Goal: Obtain resource: Obtain resource

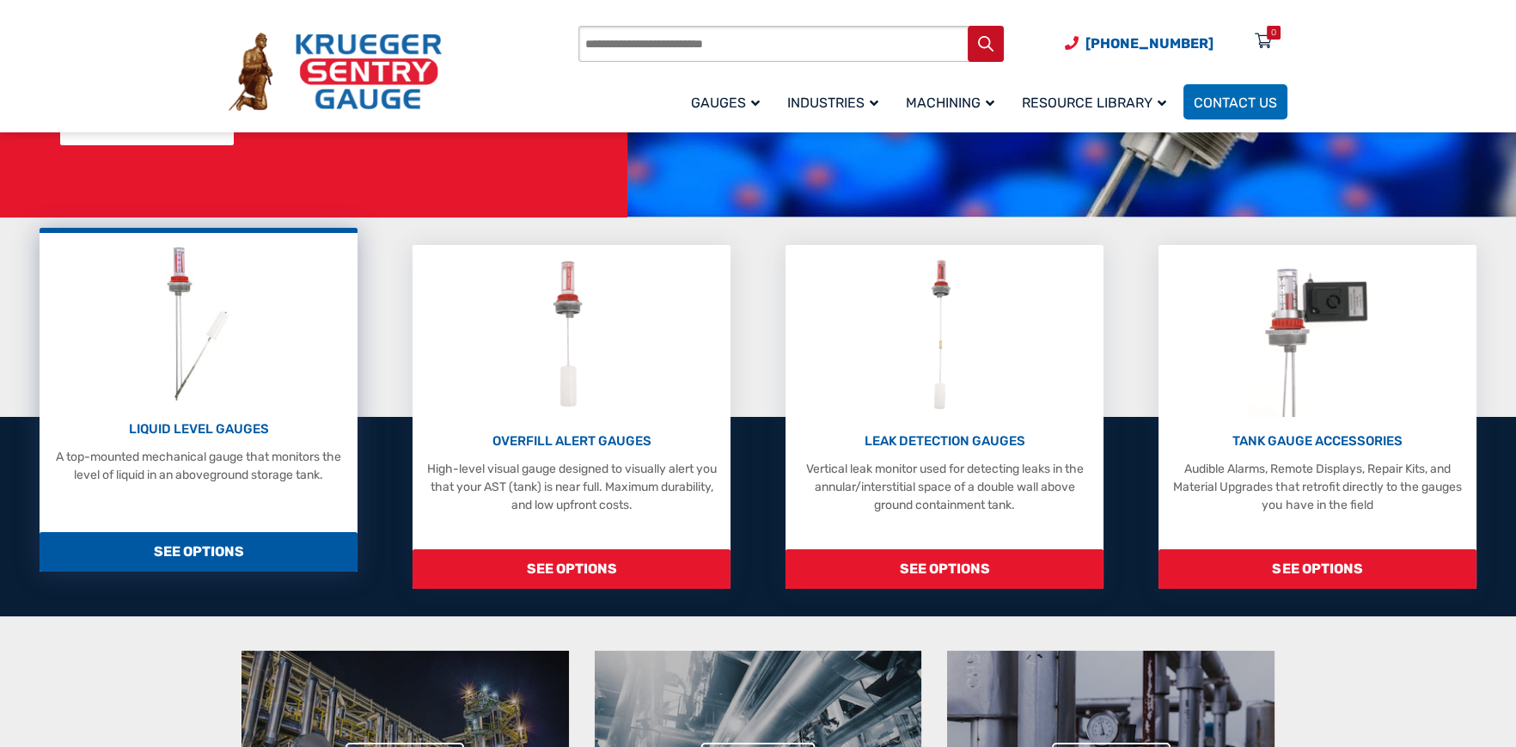
scroll to position [343, 0]
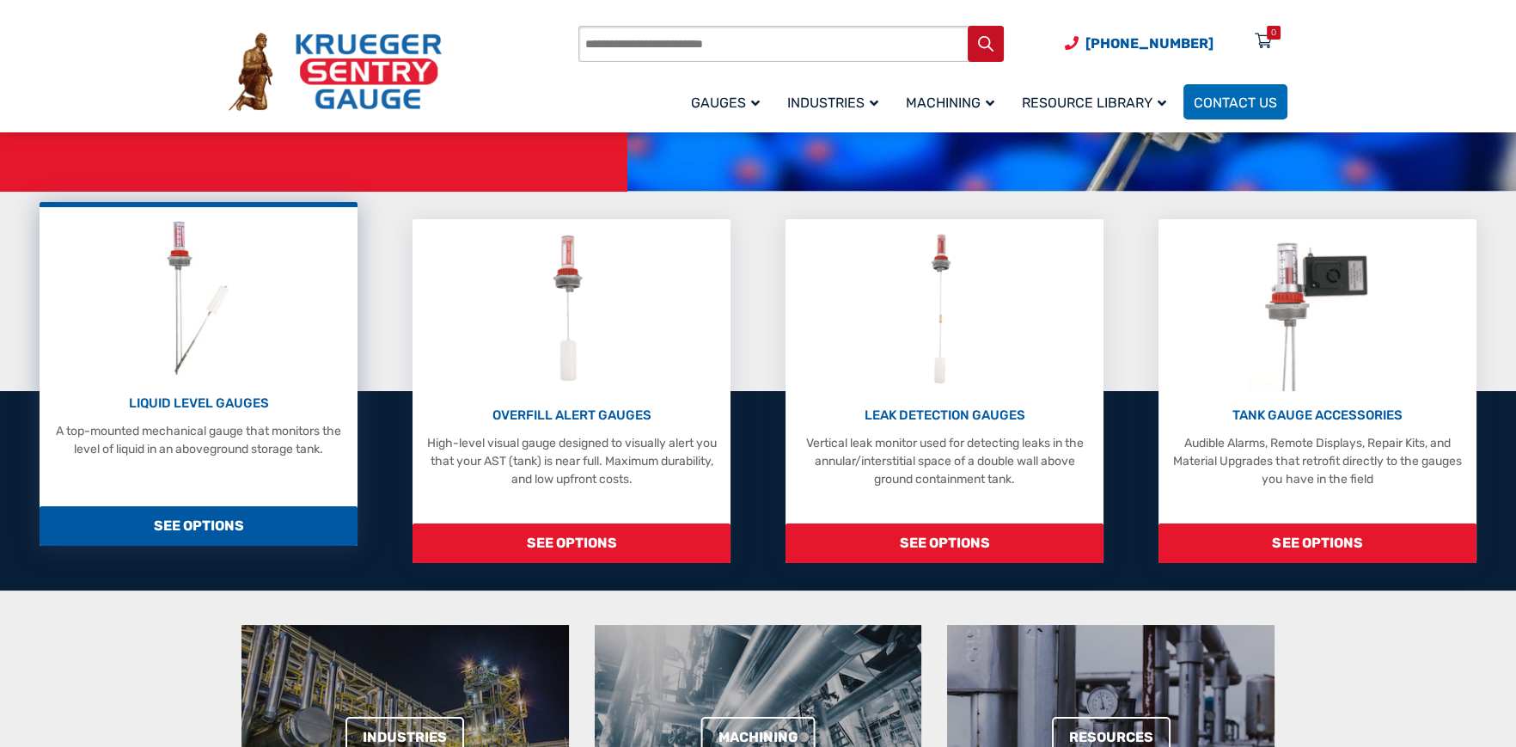
click at [201, 400] on p "LIQUID LEVEL GAUGES" at bounding box center [198, 404] width 301 height 20
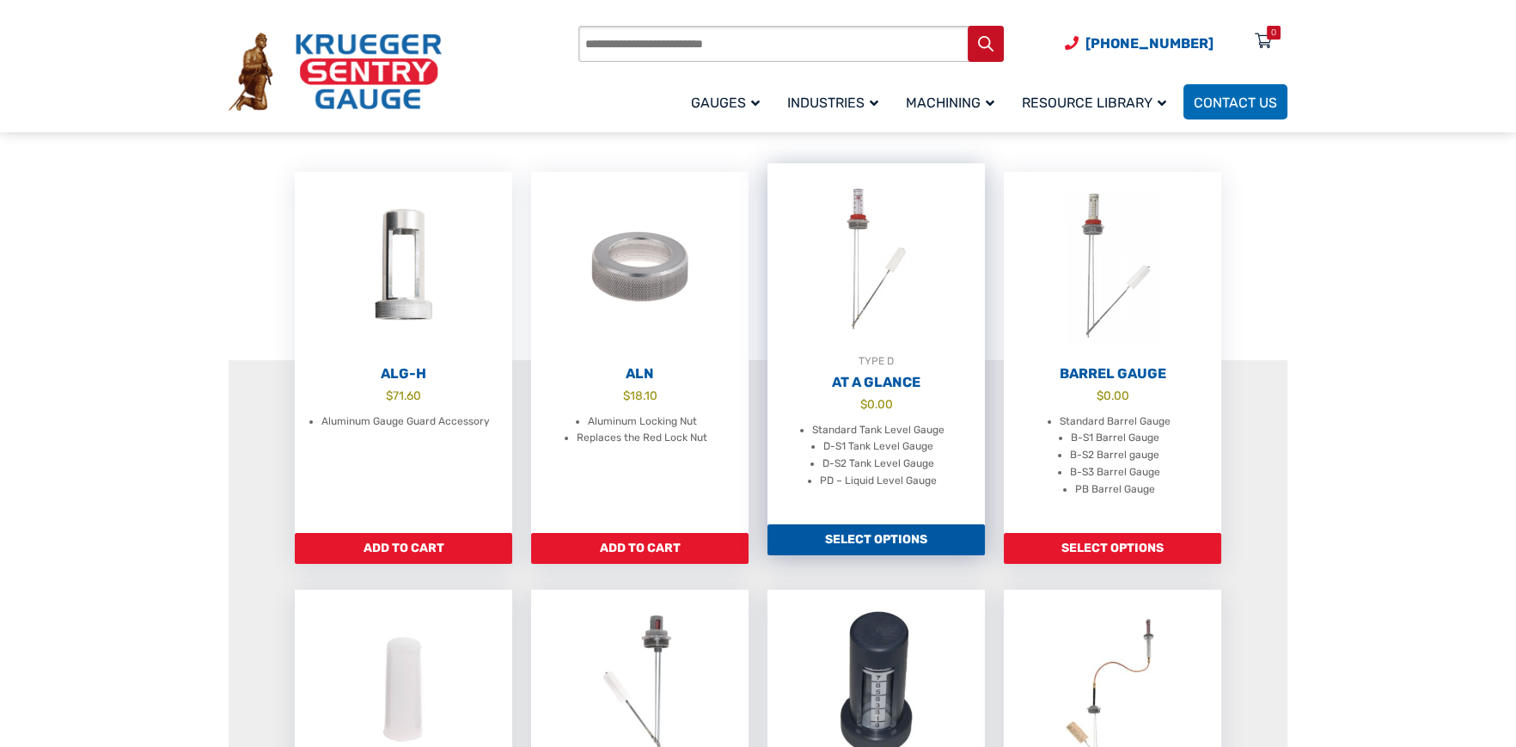
scroll to position [516, 0]
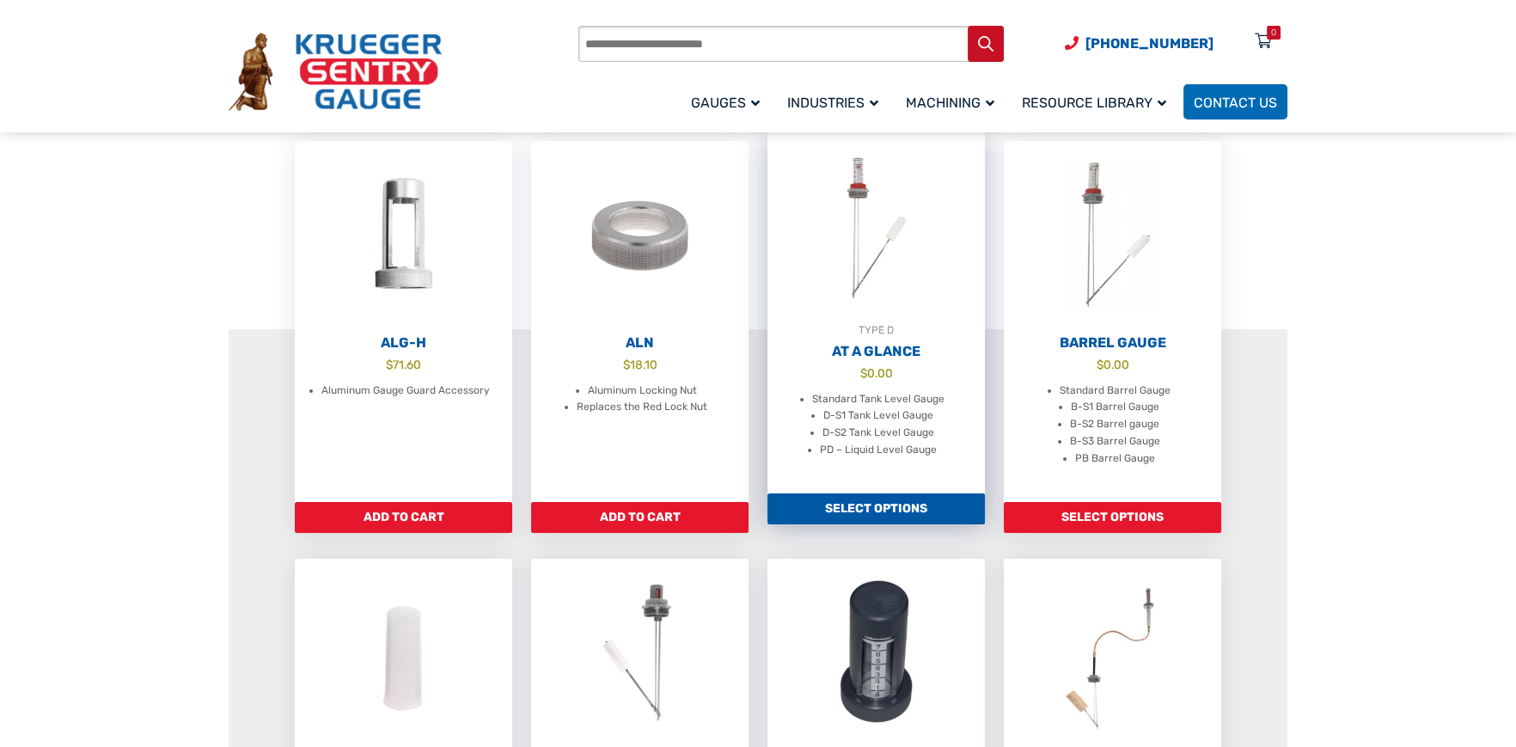
click at [858, 360] on h2 "At A Glance" at bounding box center [876, 351] width 217 height 17
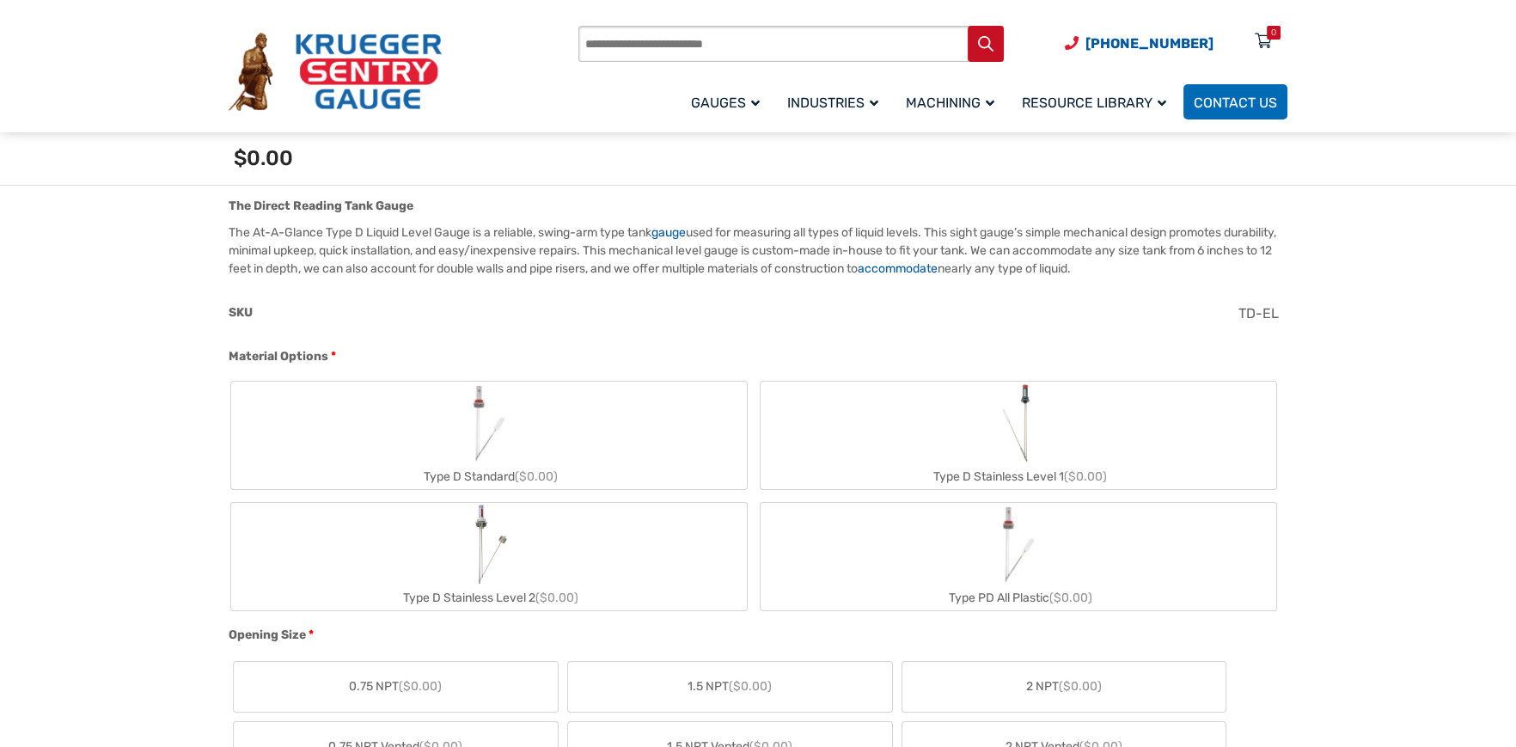
scroll to position [516, 0]
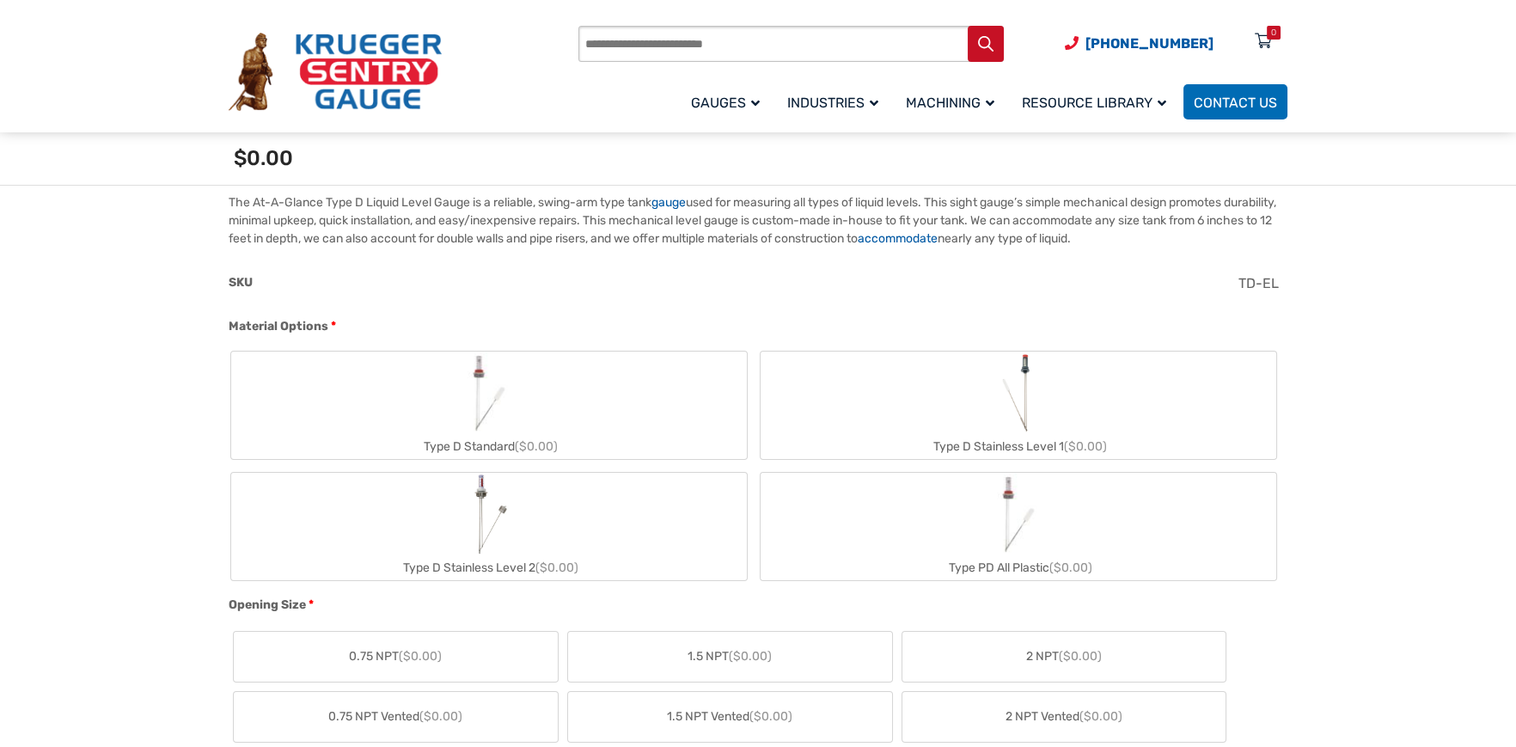
click at [473, 388] on img "Type D Standard" at bounding box center [489, 393] width 83 height 83
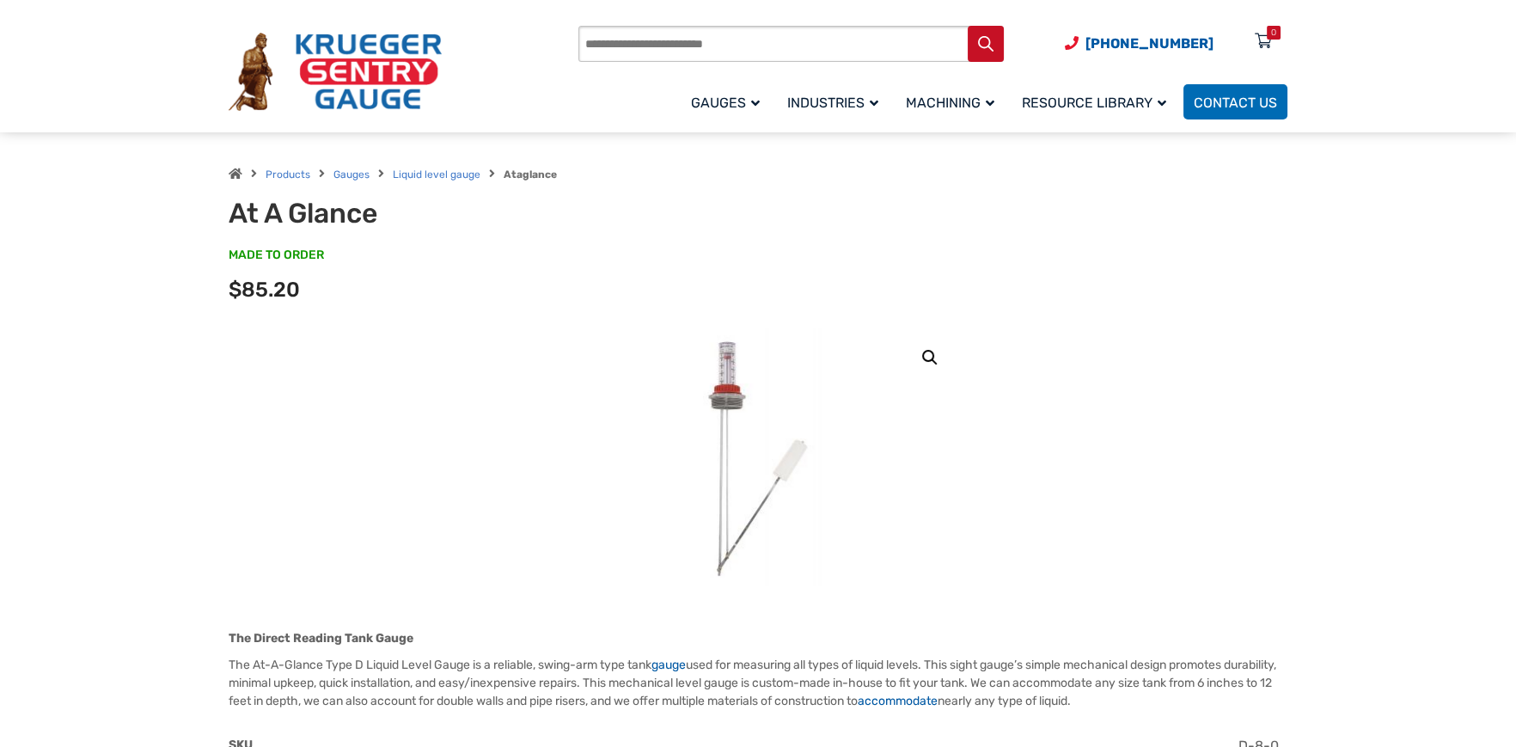
scroll to position [0, 0]
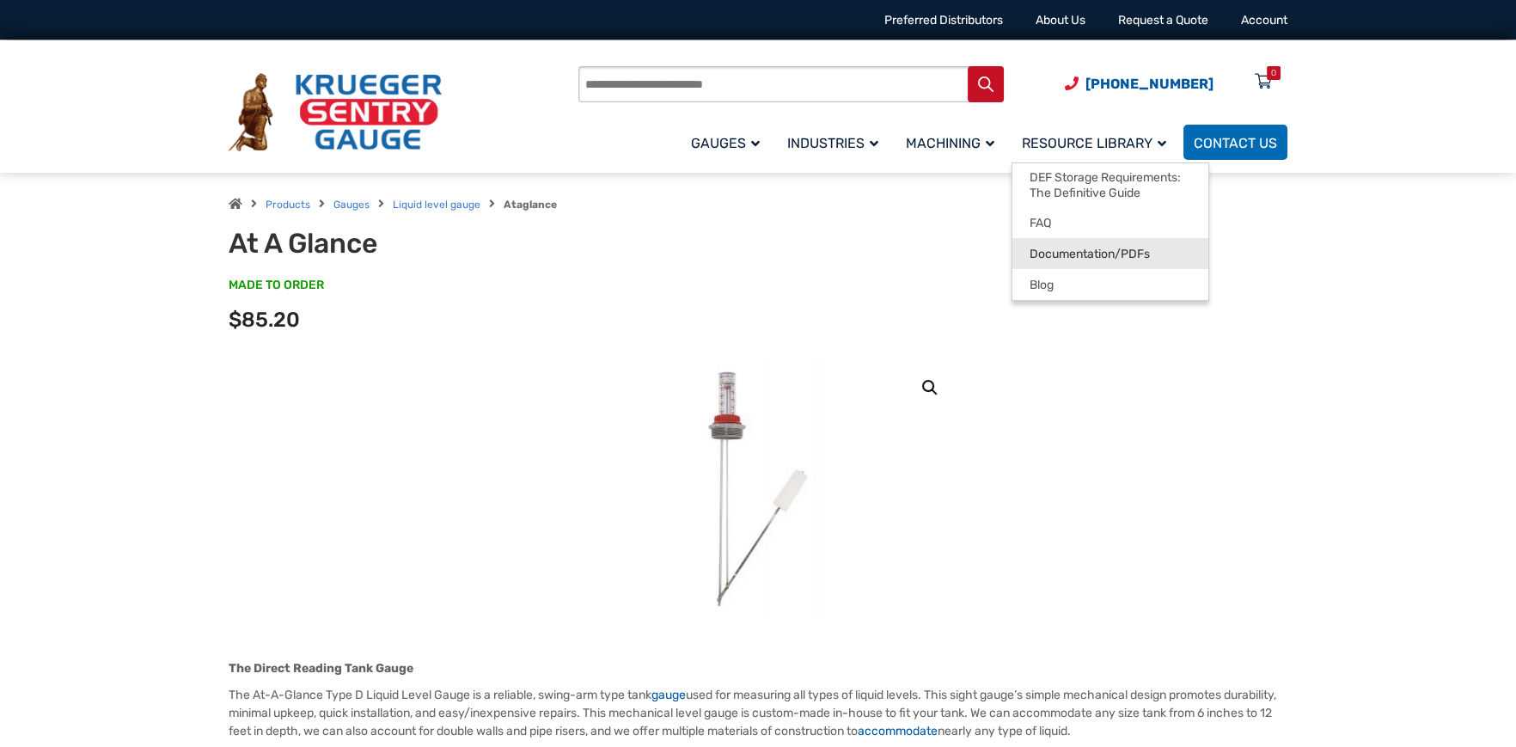
click at [1083, 251] on span "Documentation/PDFs" at bounding box center [1090, 254] width 120 height 15
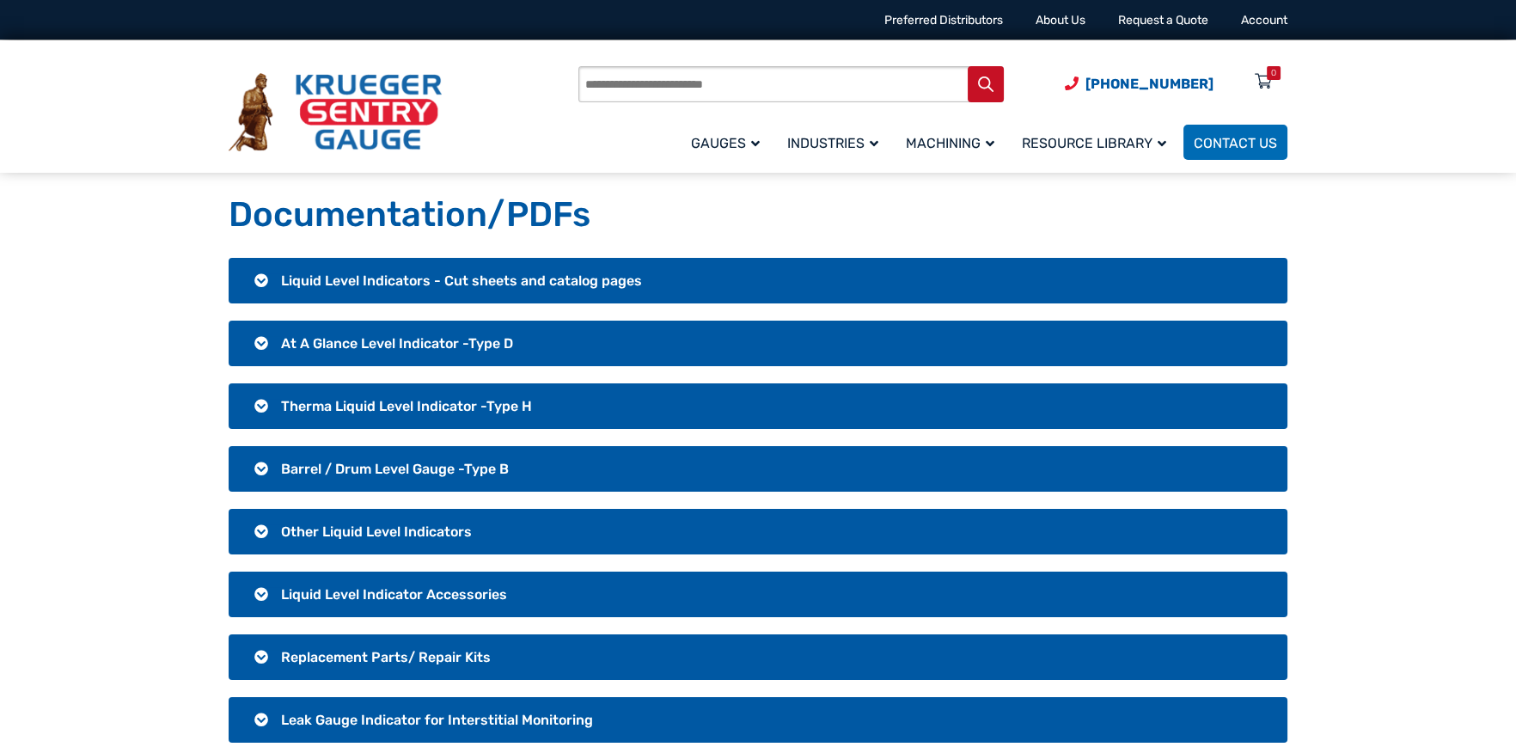
click at [383, 336] on span "At A Glance Level Indicator -Type D" at bounding box center [397, 343] width 232 height 16
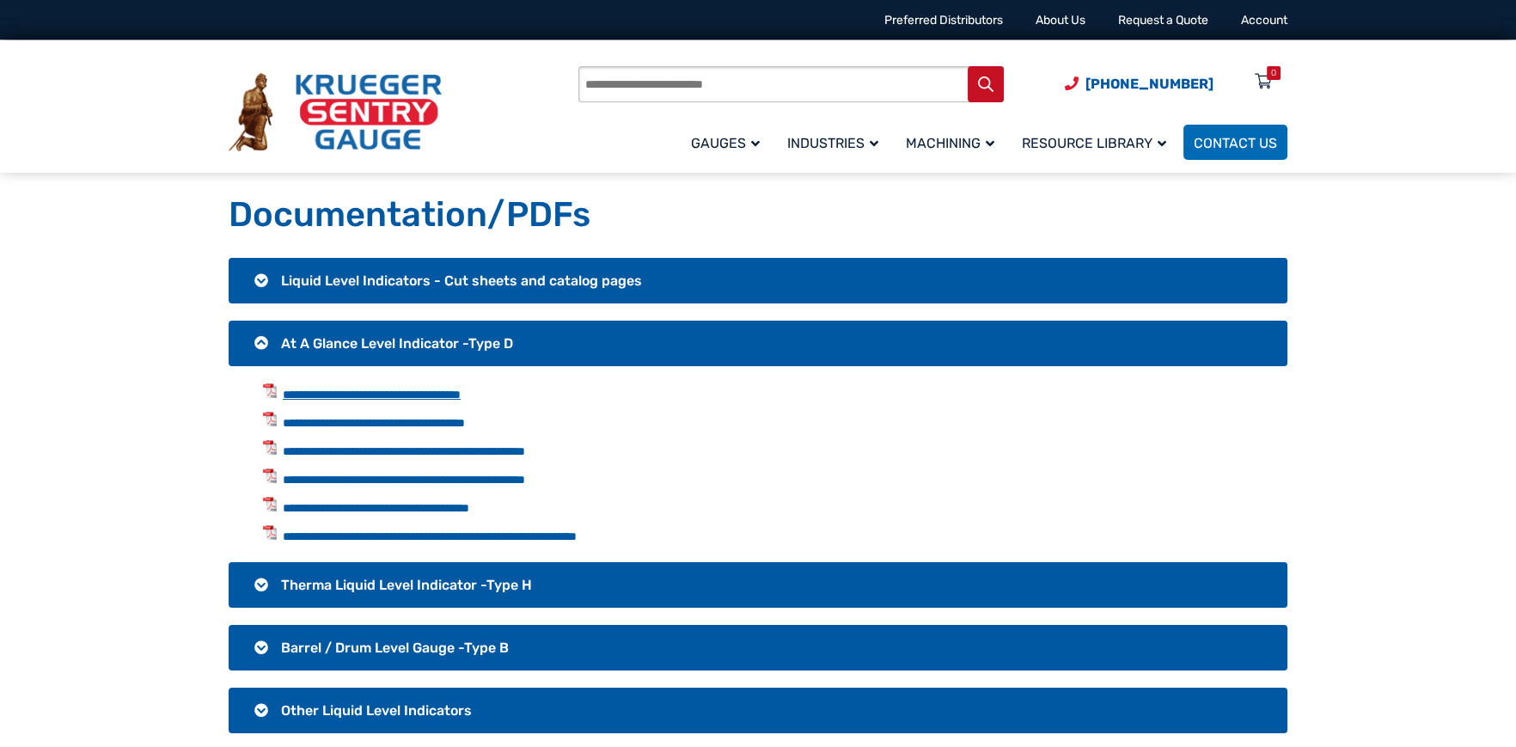
click at [389, 389] on link "**********" at bounding box center [372, 395] width 178 height 12
click at [367, 424] on link "**********" at bounding box center [374, 423] width 182 height 12
